Goal: Transaction & Acquisition: Purchase product/service

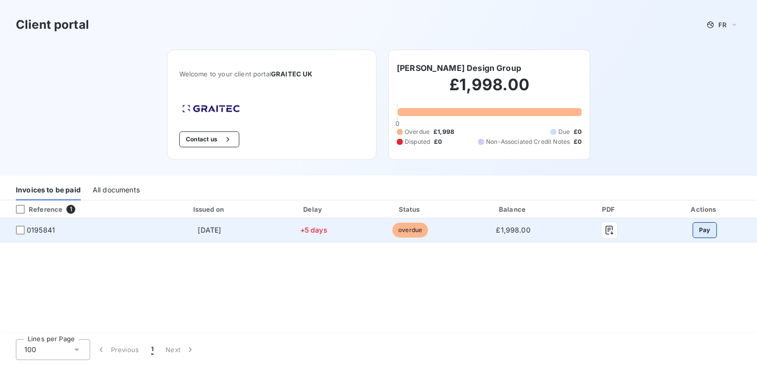
click at [700, 231] on button "Pay" at bounding box center [705, 230] width 24 height 16
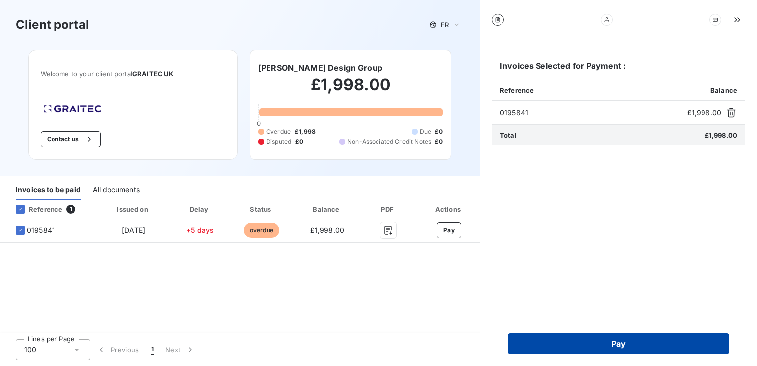
click at [601, 341] on button "Pay" at bounding box center [619, 343] width 222 height 21
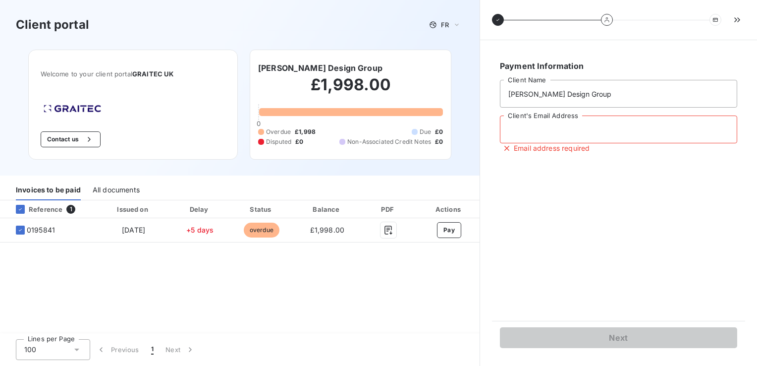
click at [526, 131] on input "Client's Email Address" at bounding box center [618, 130] width 237 height 28
type input "louise@randelldesigngroup.com"
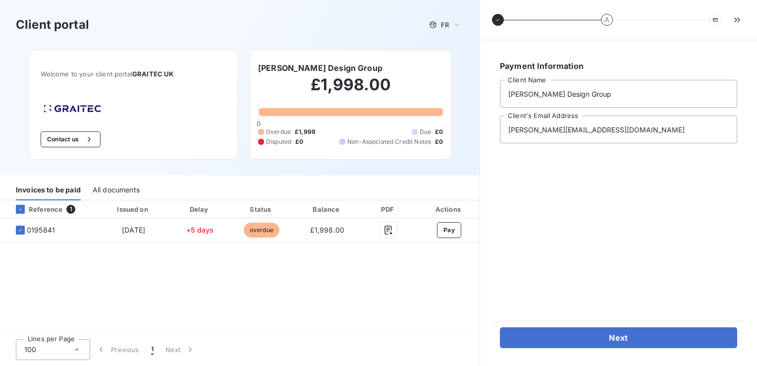
click at [506, 213] on div "Payment Information Randell Design Group Client Name louise@randelldesigngroup.…" at bounding box center [618, 180] width 253 height 257
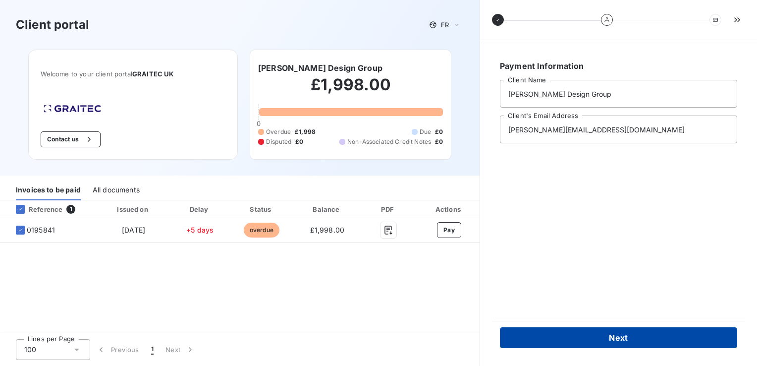
click at [533, 344] on button "Next" at bounding box center [618, 337] width 237 height 21
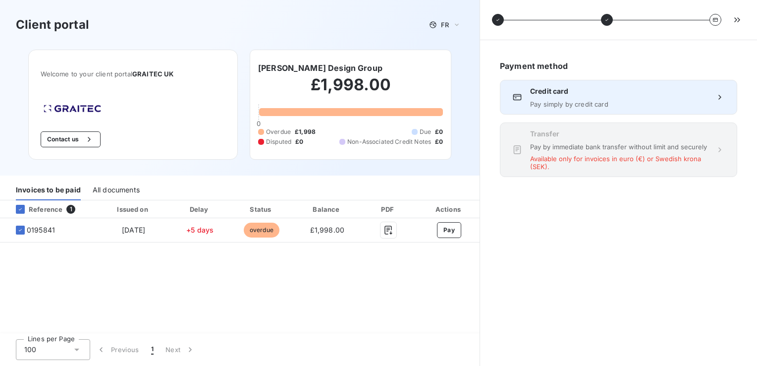
click at [561, 96] on div "Credit card Pay simply by credit card" at bounding box center [618, 97] width 177 height 22
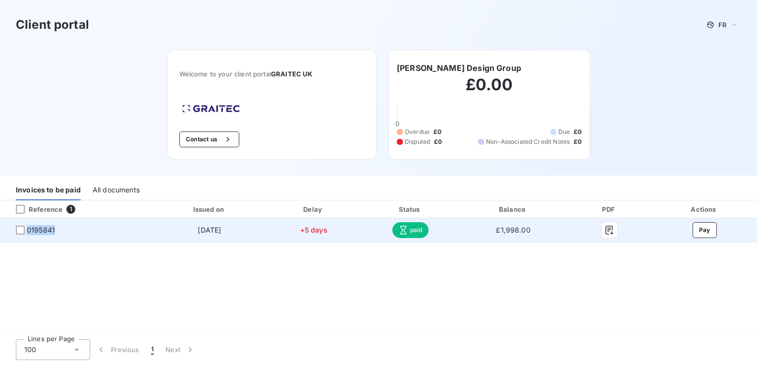
drag, startPoint x: 60, startPoint y: 232, endPoint x: 26, endPoint y: 232, distance: 34.2
click at [26, 232] on span "0195841" at bounding box center [76, 230] width 137 height 10
drag, startPoint x: 26, startPoint y: 232, endPoint x: 36, endPoint y: 228, distance: 10.5
copy span "0195841"
